Goal: Book appointment/travel/reservation

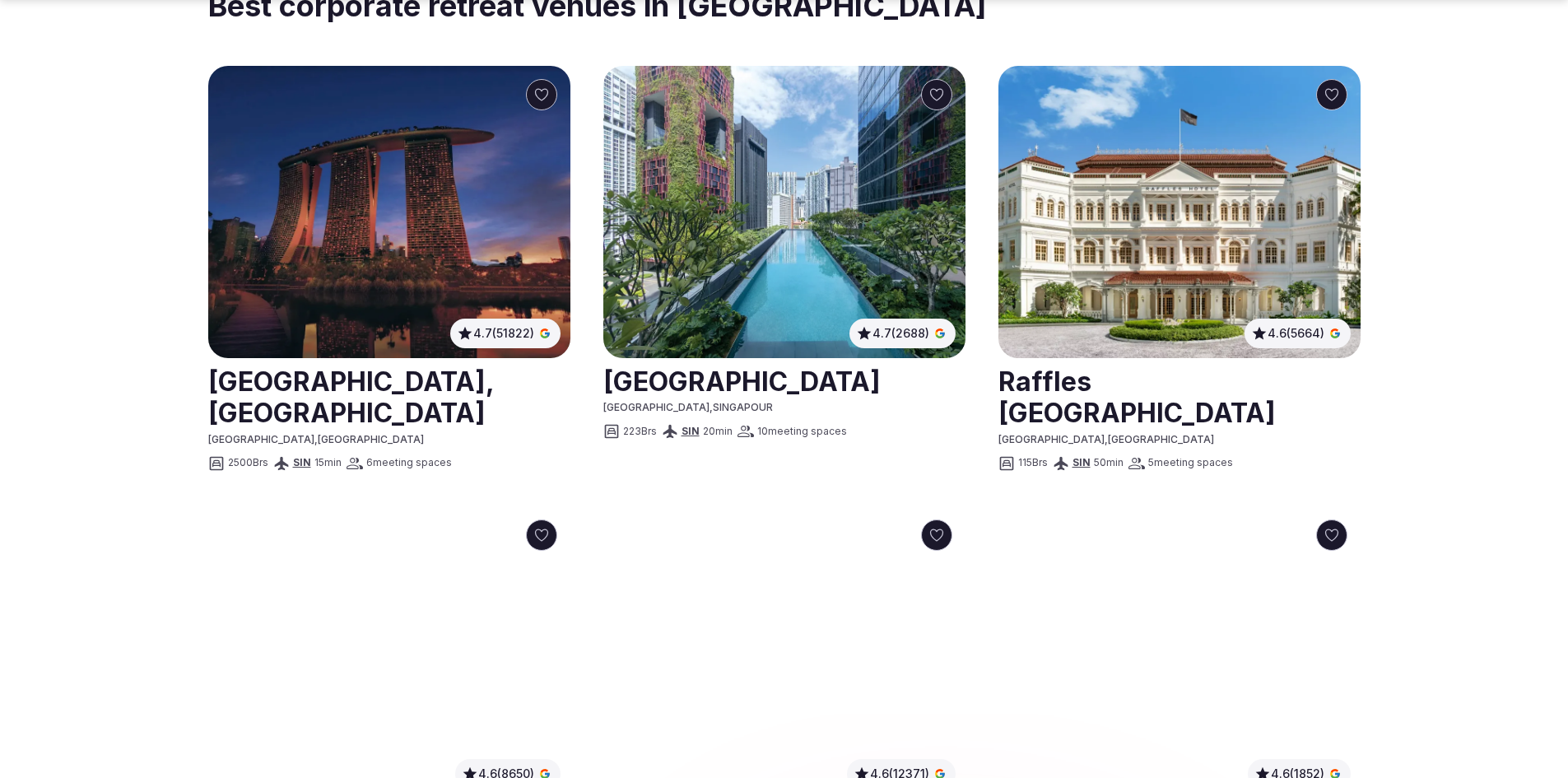
scroll to position [988, 0]
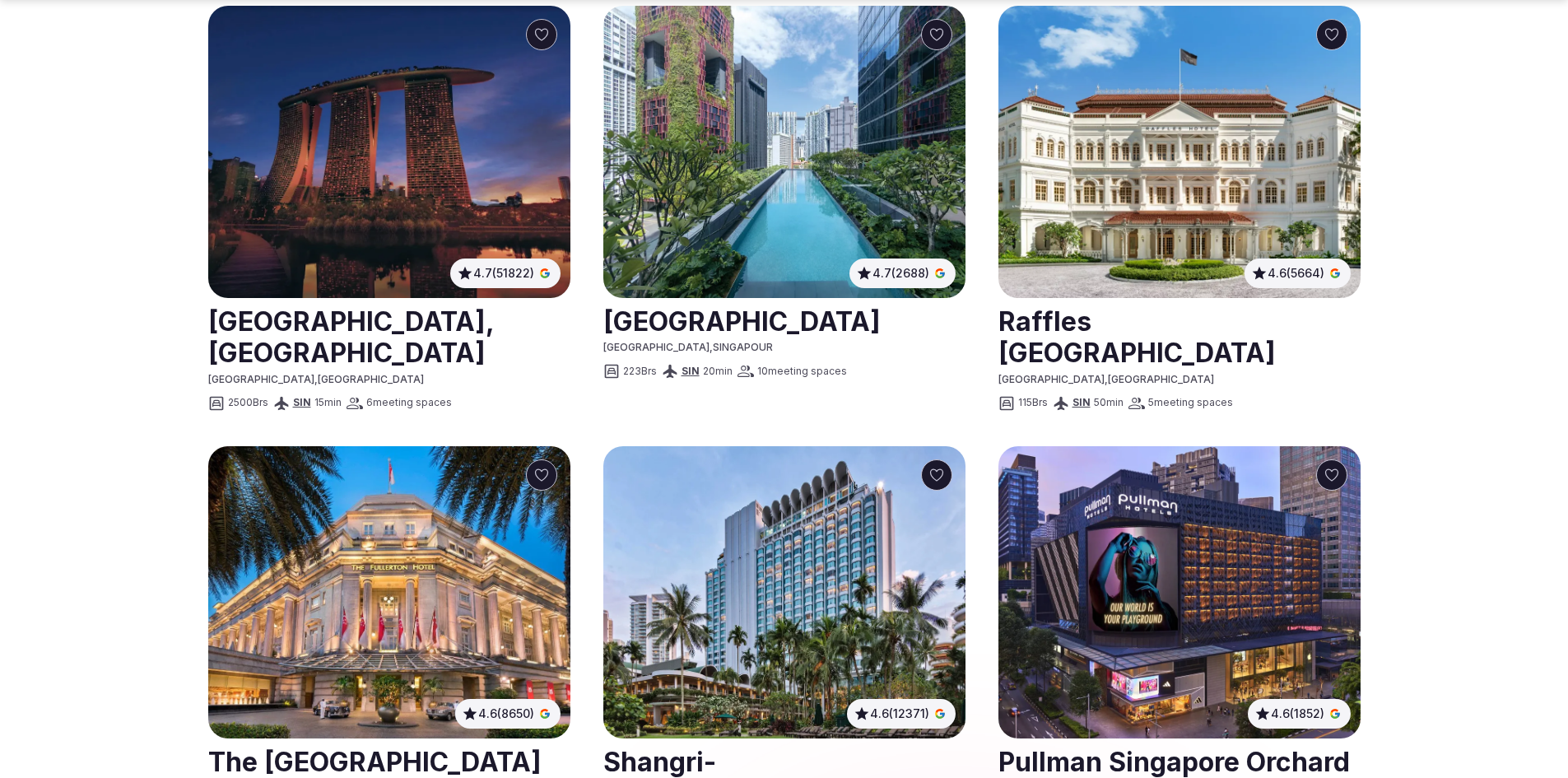
click at [414, 204] on img at bounding box center [390, 152] width 363 height 292
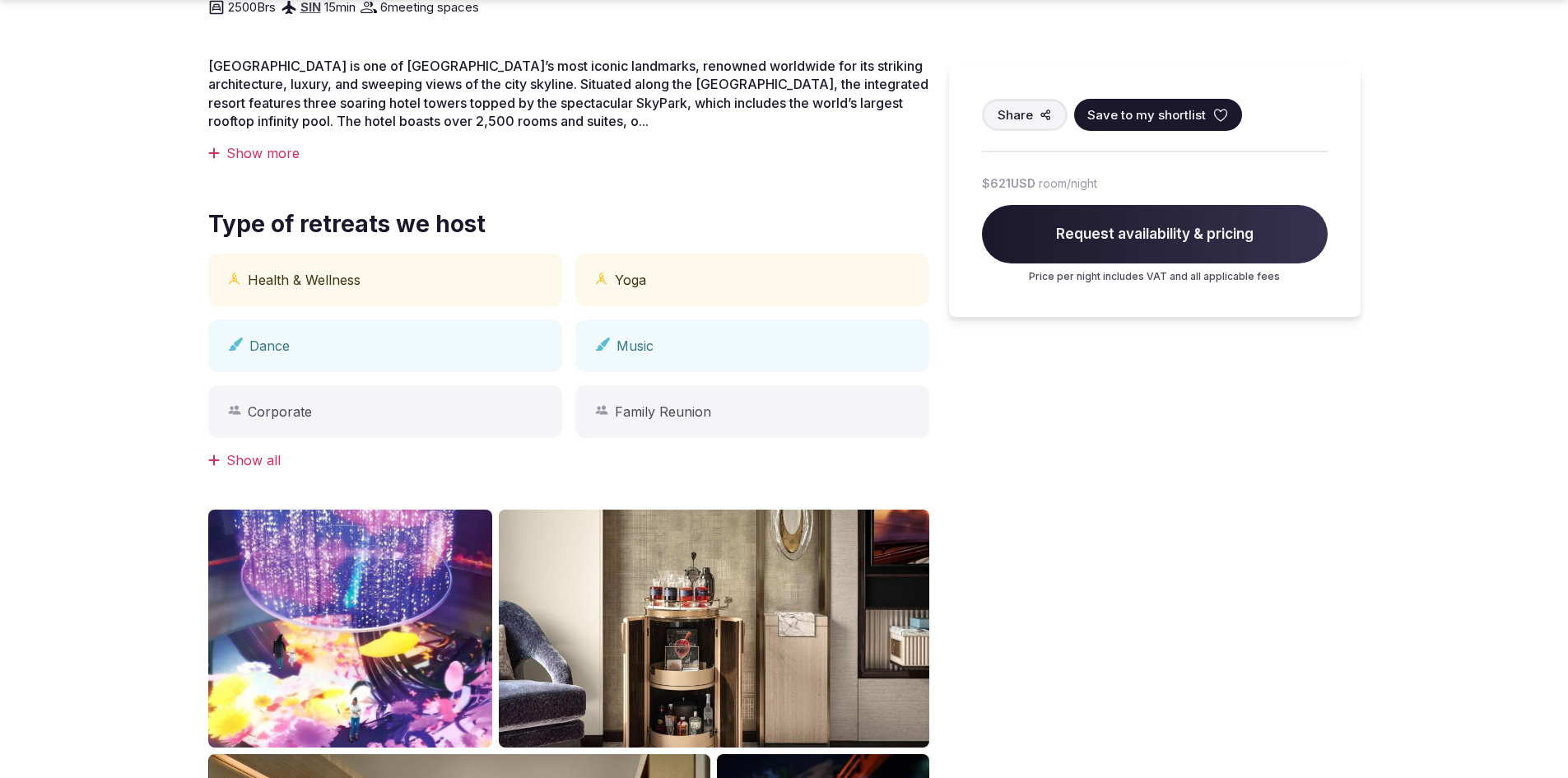
scroll to position [658, 0]
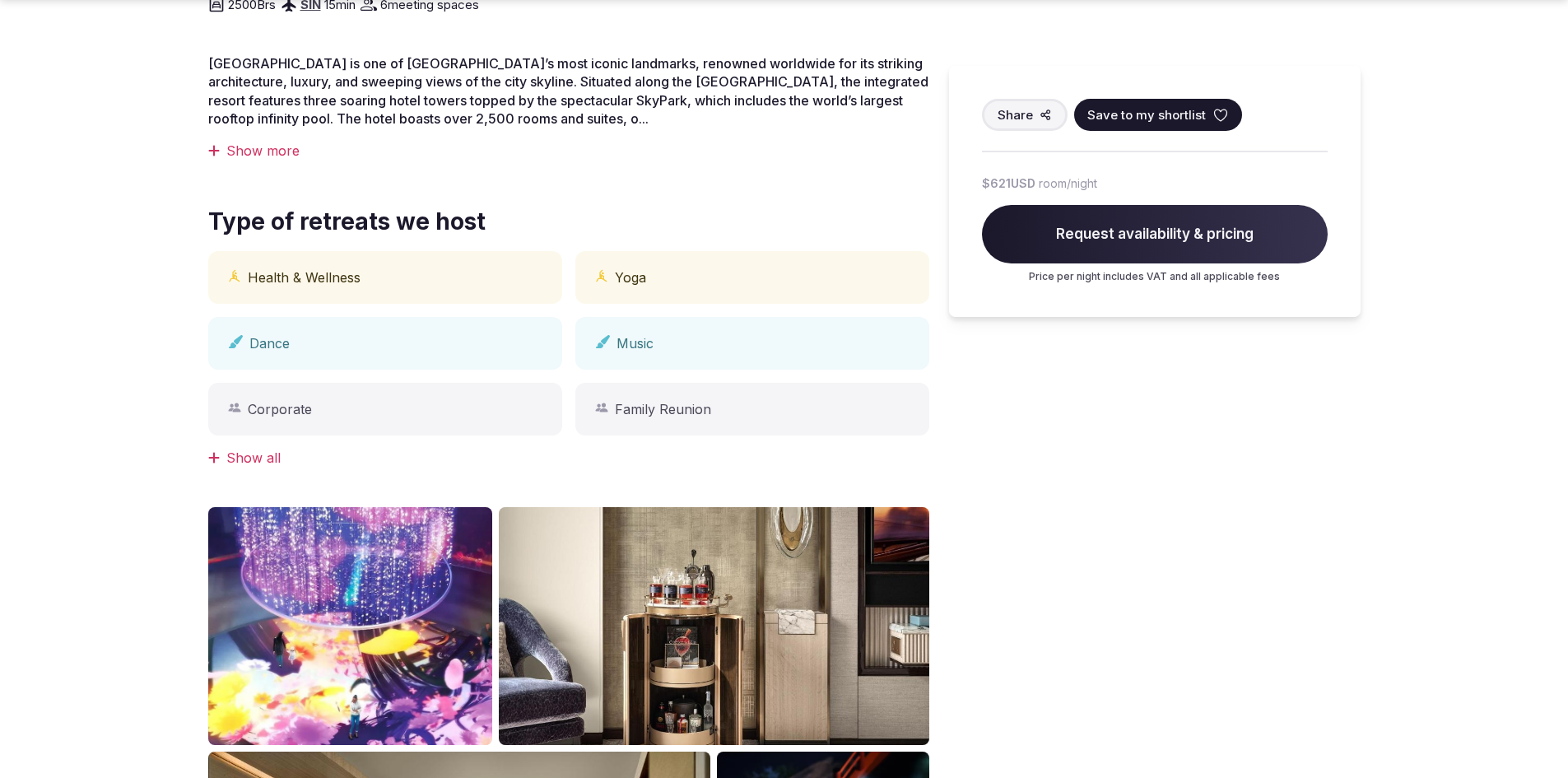
click at [325, 252] on div "Health & Wellness" at bounding box center [385, 278] width 354 height 53
drag, startPoint x: 325, startPoint y: 228, endPoint x: 501, endPoint y: 347, distance: 212.5
click at [373, 286] on div "Health & Wellness Yoga Dance Music Corporate Family Reunion" at bounding box center [569, 343] width 721 height 184
click at [527, 383] on div "Corporate" at bounding box center [385, 409] width 354 height 53
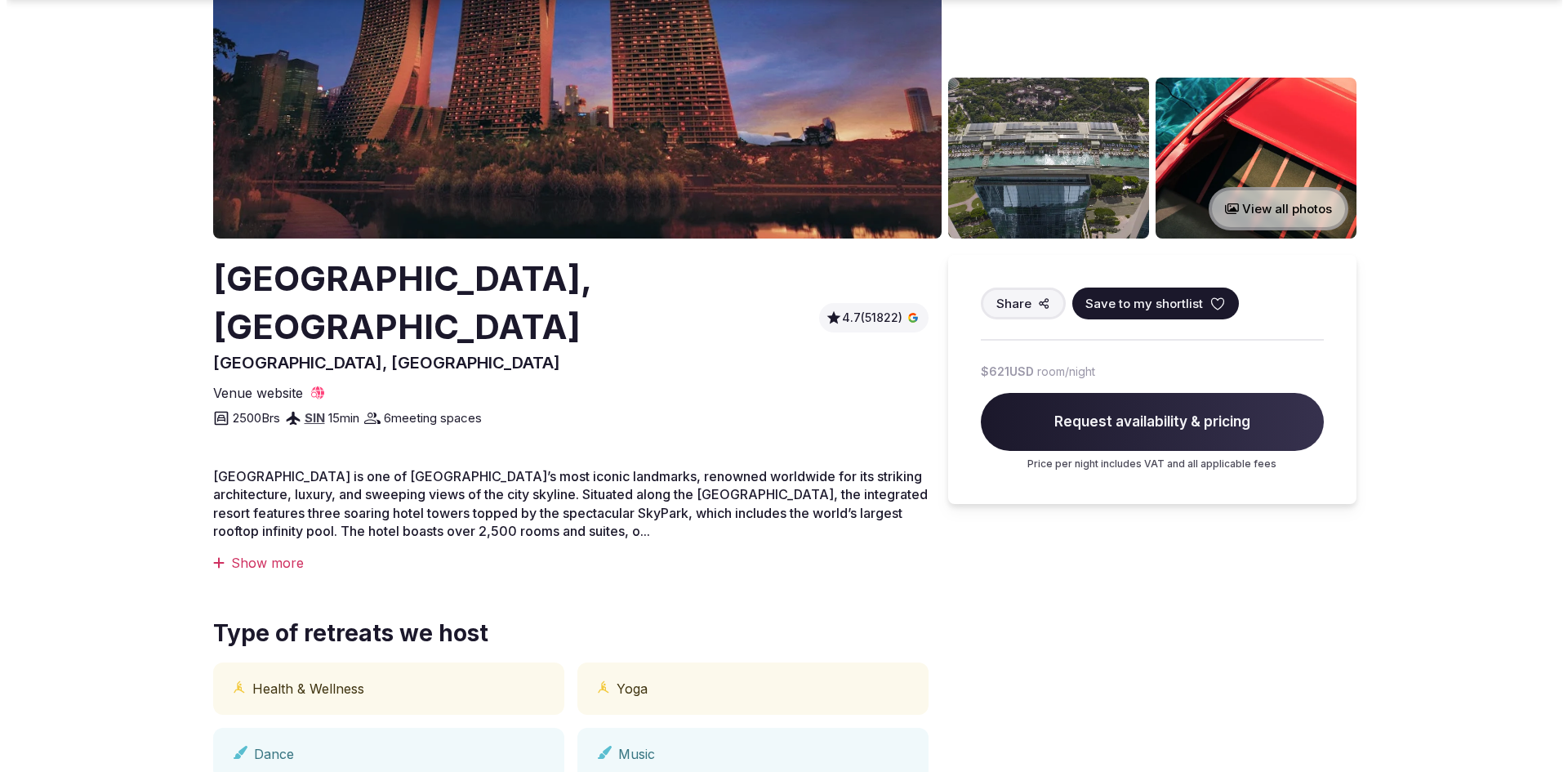
scroll to position [245, 0]
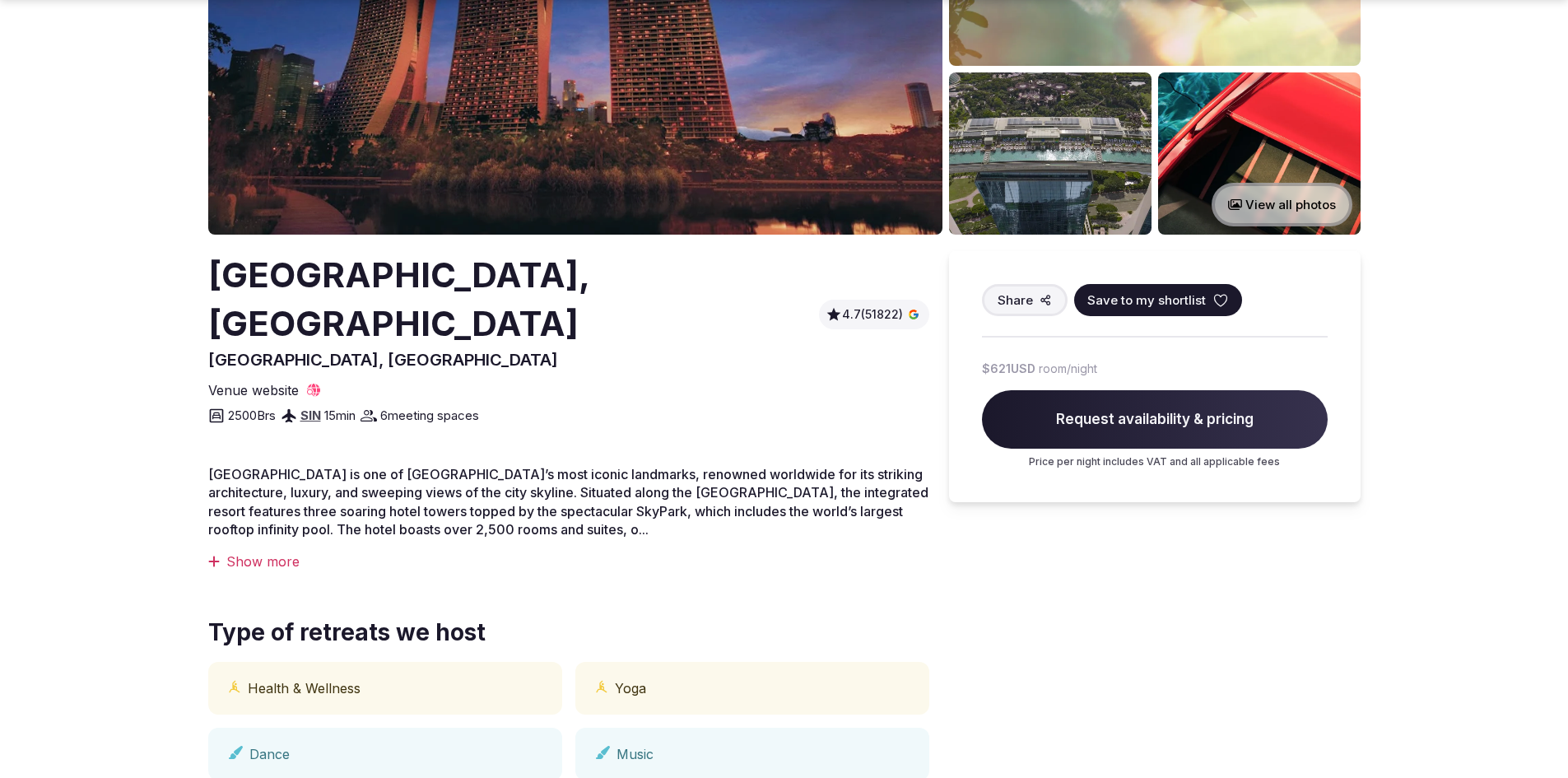
click at [1222, 427] on span "Request availability & pricing" at bounding box center [1154, 419] width 346 height 59
